Goal: Information Seeking & Learning: Learn about a topic

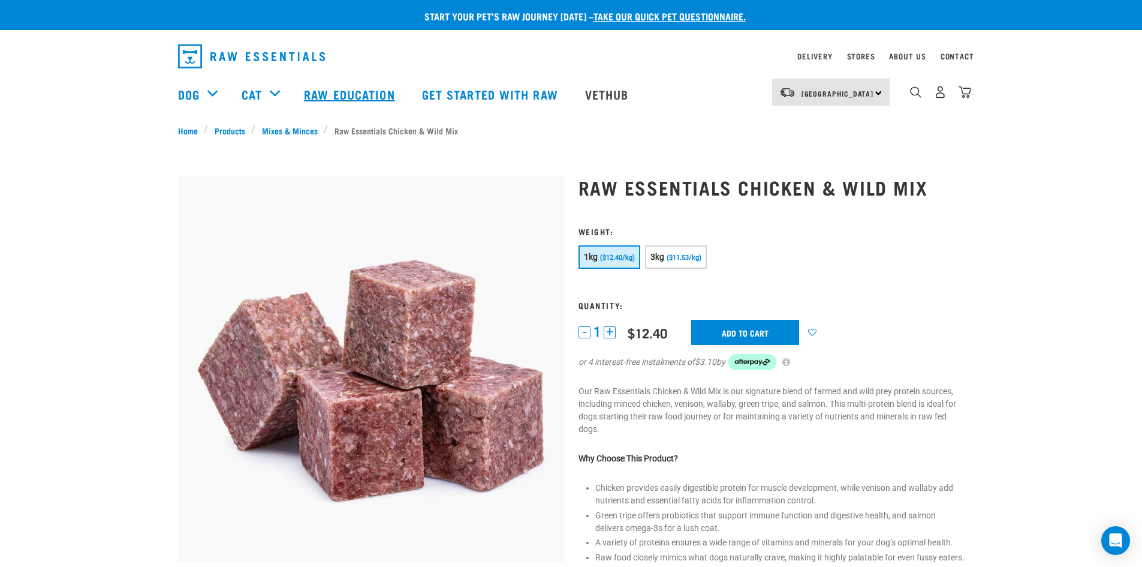
click at [318, 91] on link "Raw Education" at bounding box center [351, 94] width 118 height 48
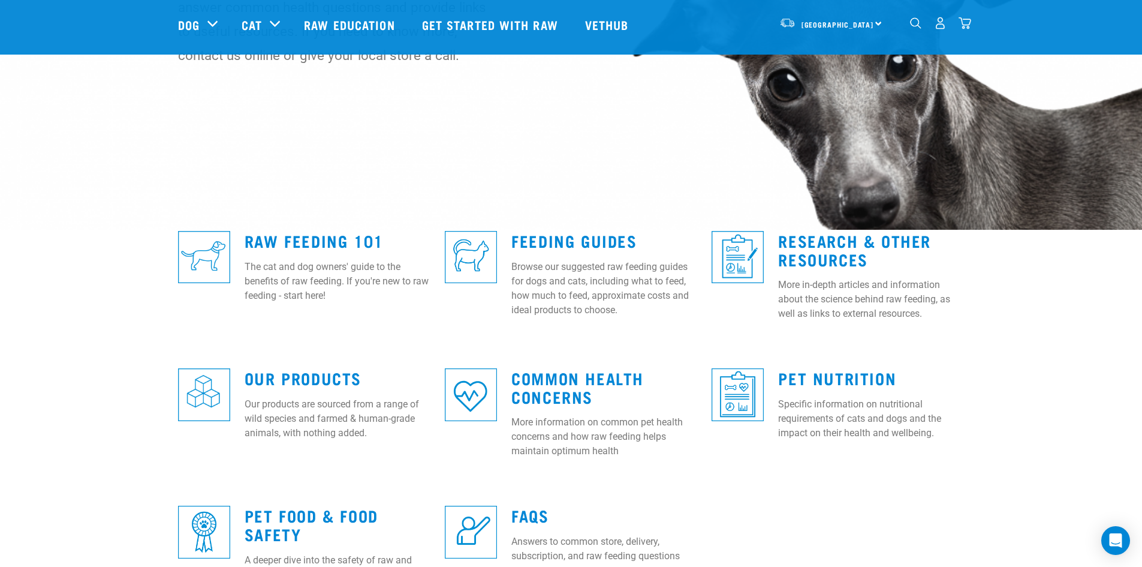
scroll to position [179, 0]
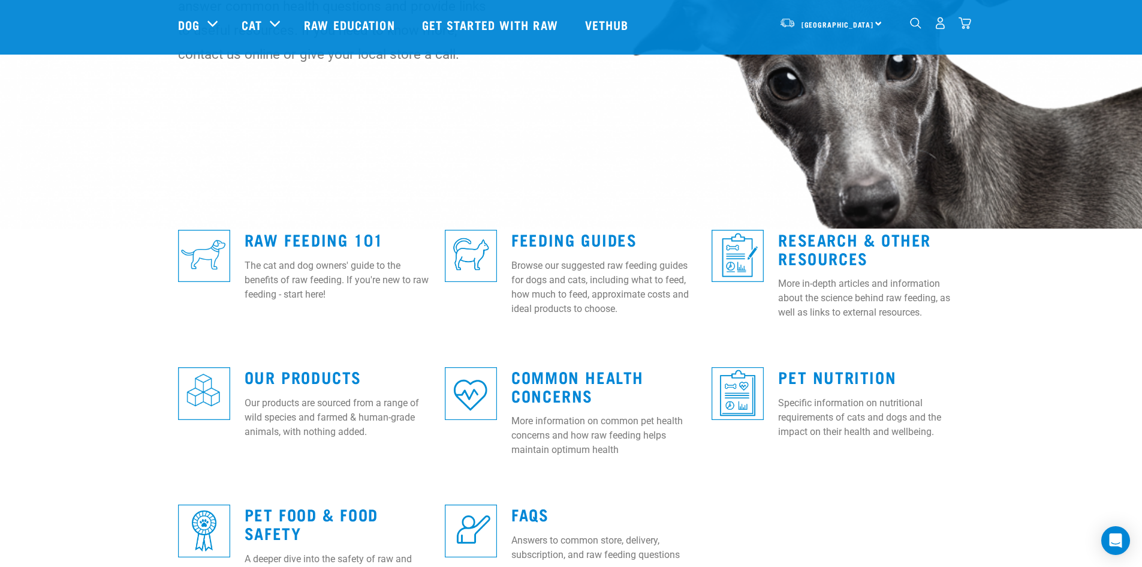
click at [913, 29] on img "dropdown navigation" at bounding box center [915, 22] width 11 height 11
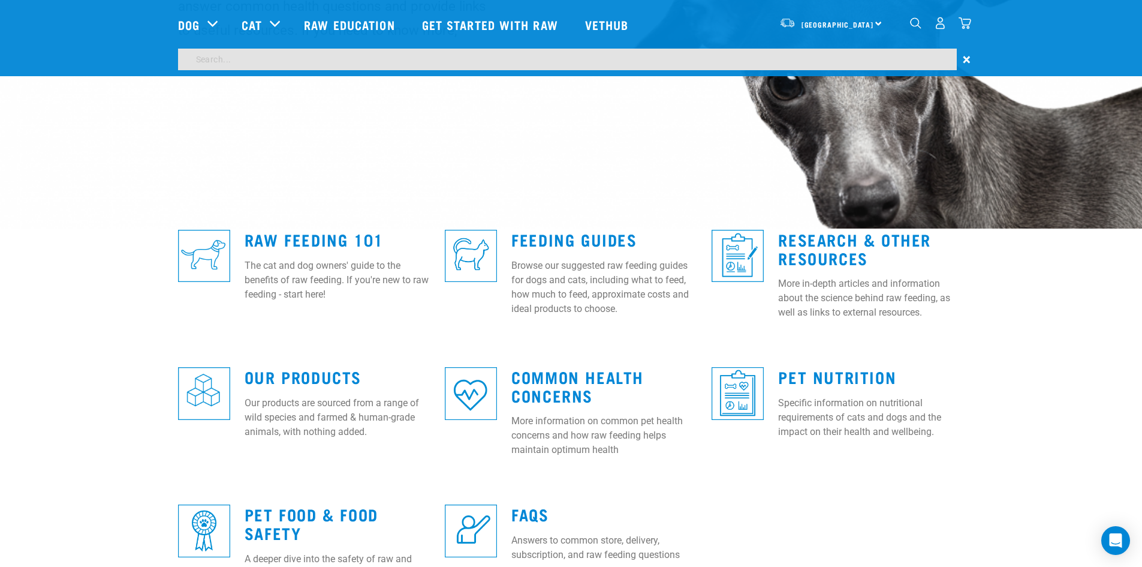
click at [199, 65] on input "search" at bounding box center [567, 60] width 779 height 22
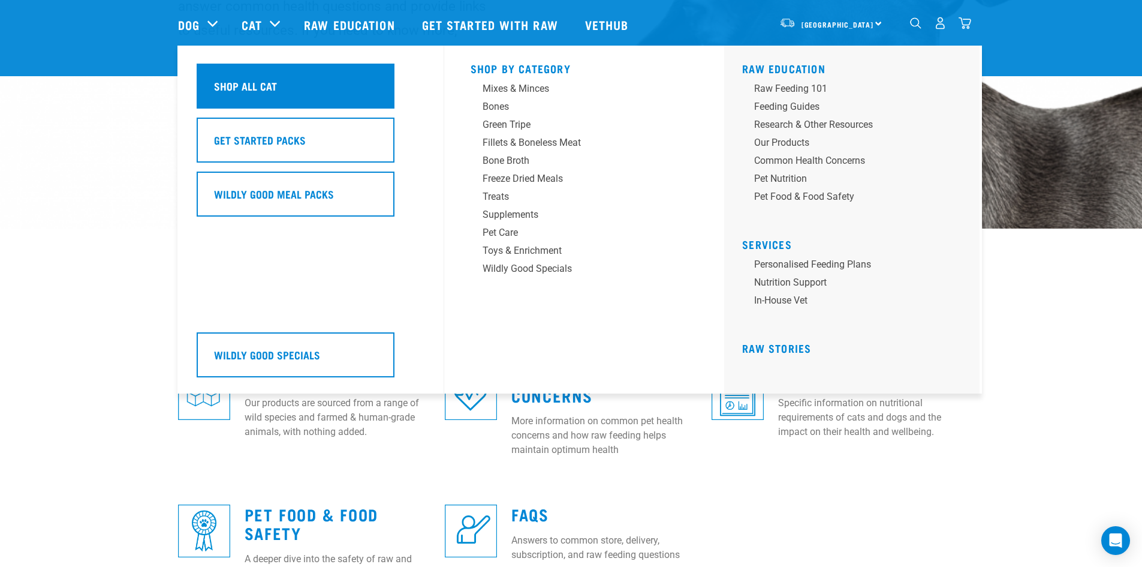
type input "flea control"
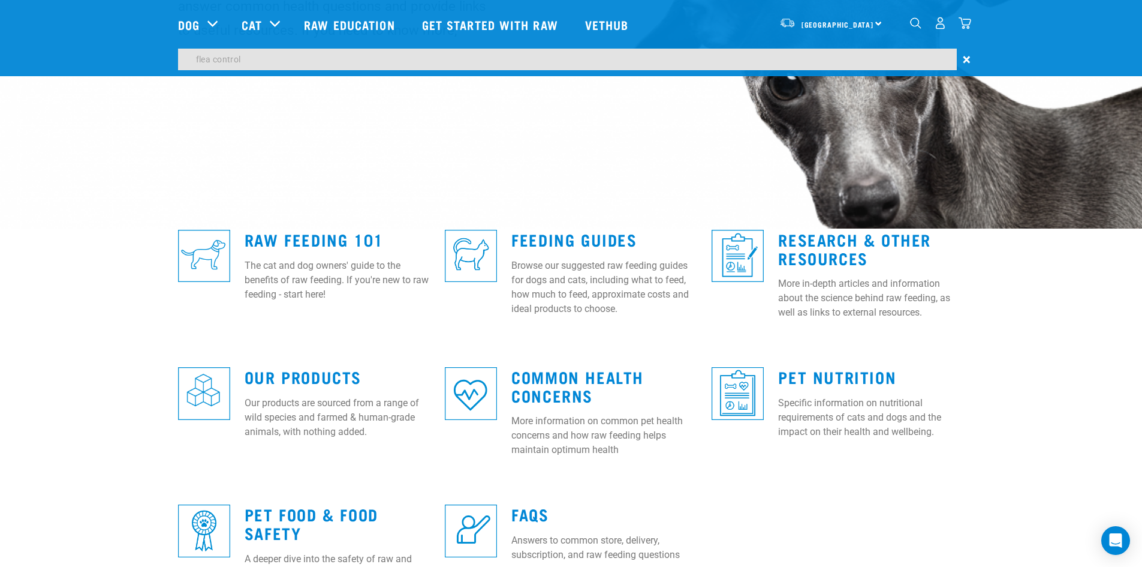
click at [243, 56] on input "flea control" at bounding box center [567, 60] width 779 height 22
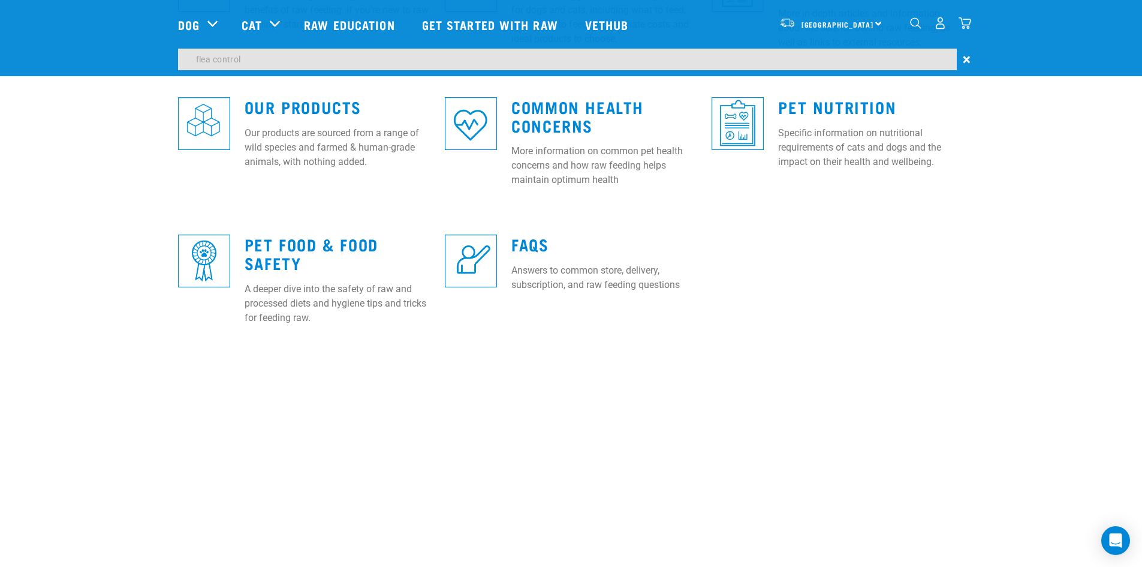
scroll to position [526, 0]
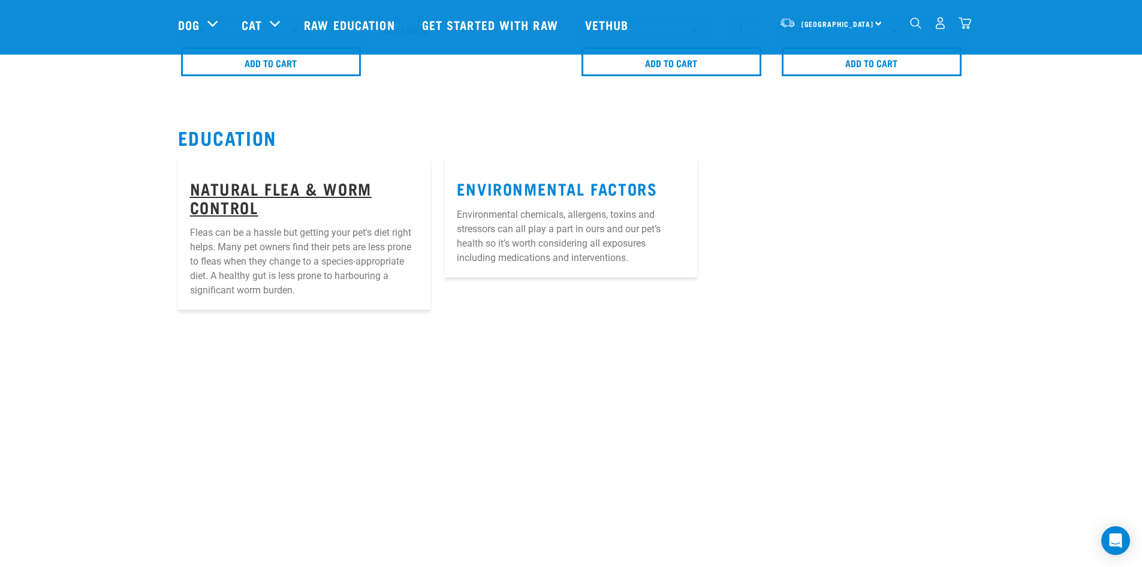
scroll to position [688, 0]
click at [294, 192] on link "Natural Flea & Worm Control" at bounding box center [281, 197] width 182 height 28
